Goal: Information Seeking & Learning: Learn about a topic

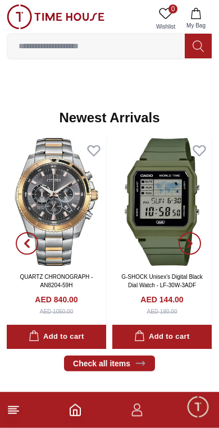
scroll to position [510, 0]
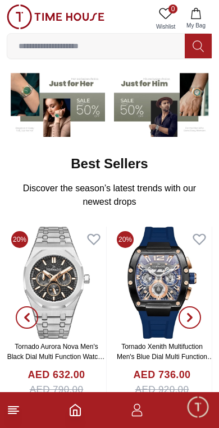
click at [133, 43] on input at bounding box center [95, 46] width 177 height 22
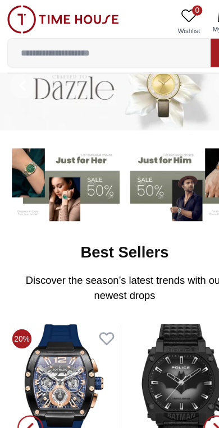
scroll to position [0, 0]
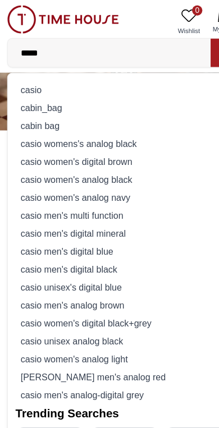
type input "*****"
click at [70, 71] on div "casio" at bounding box center [109, 79] width 191 height 16
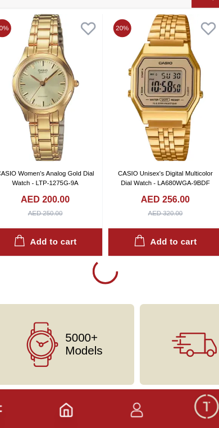
scroll to position [1990, 0]
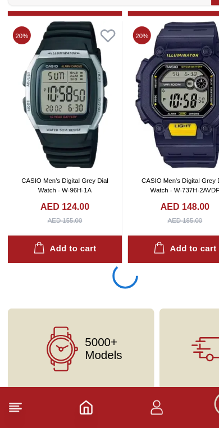
scroll to position [6297, 0]
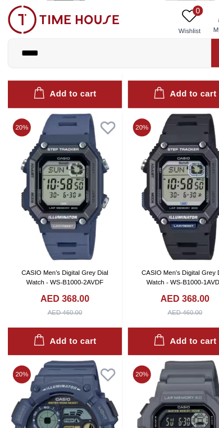
scroll to position [5507, 0]
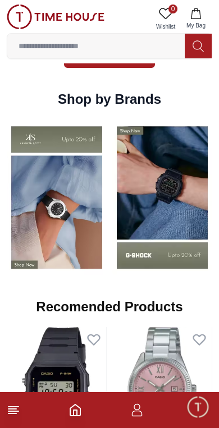
scroll to position [824, 0]
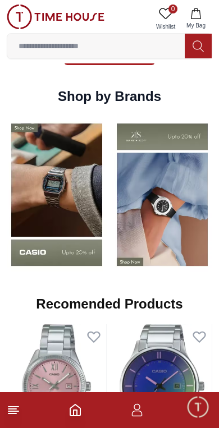
click at [112, 200] on img at bounding box center [162, 195] width 100 height 156
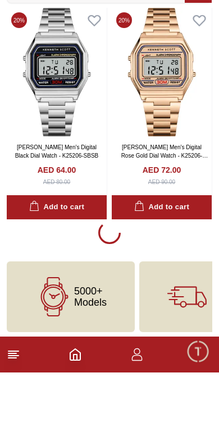
scroll to position [2283, 0]
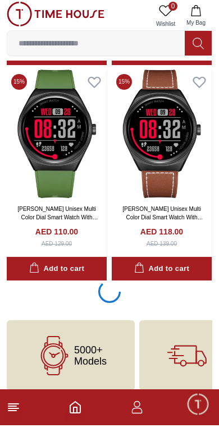
scroll to position [6586, 0]
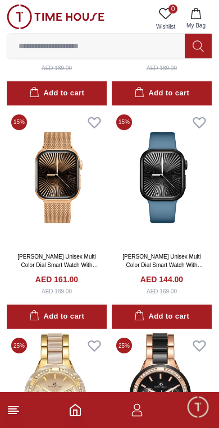
scroll to position [7414, 0]
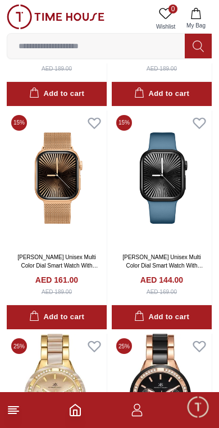
click at [12, 409] on line at bounding box center [12, 409] width 8 height 0
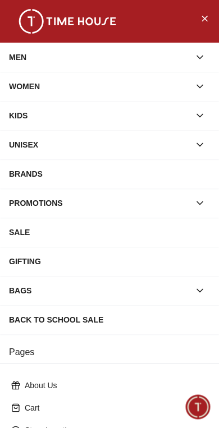
click at [150, 176] on div "BRANDS" at bounding box center [109, 174] width 201 height 20
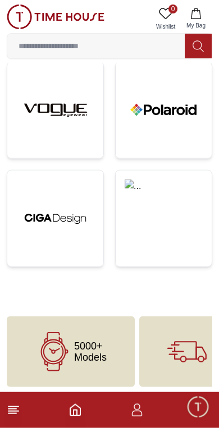
scroll to position [1261, 0]
click at [66, 218] on img at bounding box center [55, 218] width 78 height 78
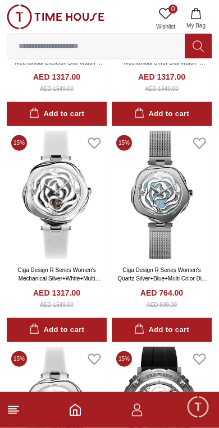
scroll to position [2053, 0]
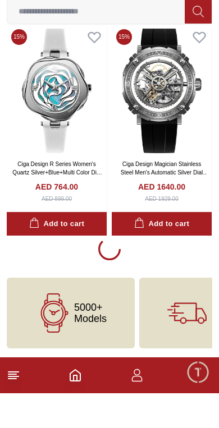
scroll to position [2509, 0]
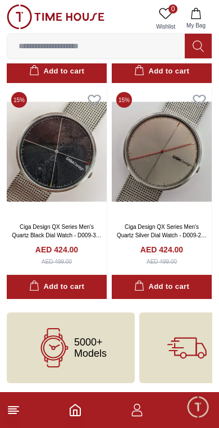
scroll to position [2696, 0]
